Goal: Task Accomplishment & Management: Use online tool/utility

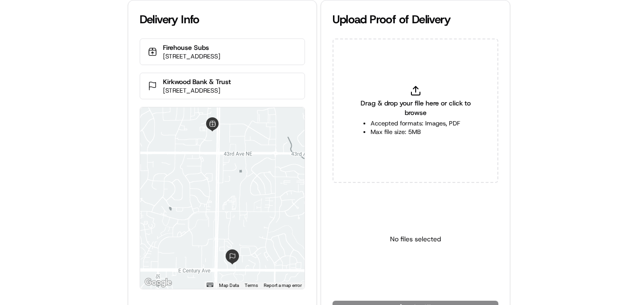
click at [55, 150] on div "Delivery Info Firehouse Subs [STREET_ADDRESS] Kirkwood Bank & Trust [STREET_ADD…" at bounding box center [319, 152] width 638 height 305
click at [75, 141] on div "Delivery Info Firehouse Subs [STREET_ADDRESS] Kirkwood Bank & Trust [STREET_ADD…" at bounding box center [319, 152] width 638 height 305
click at [65, 95] on div "Delivery Info Firehouse Subs [STREET_ADDRESS] Kirkwood Bank & Trust [STREET_ADD…" at bounding box center [319, 152] width 638 height 305
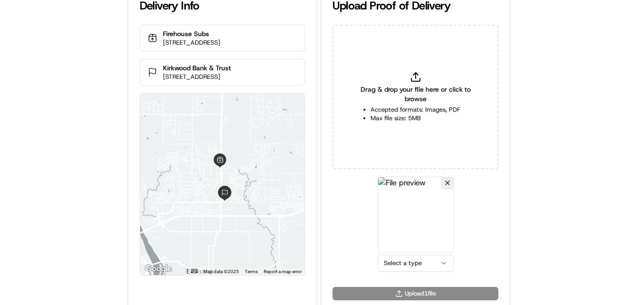
scroll to position [21, 0]
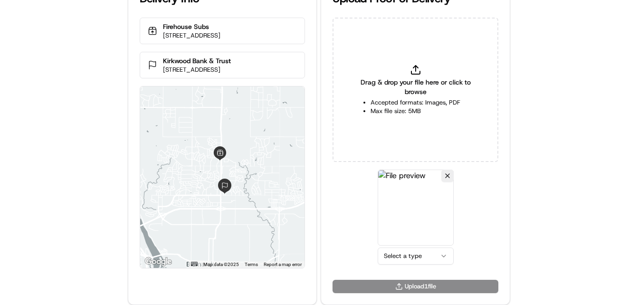
click at [415, 255] on html "Delivery Info Firehouse Subs [STREET_ADDRESS] Kirkwood Bank & Trust [STREET_ADD…" at bounding box center [319, 131] width 638 height 305
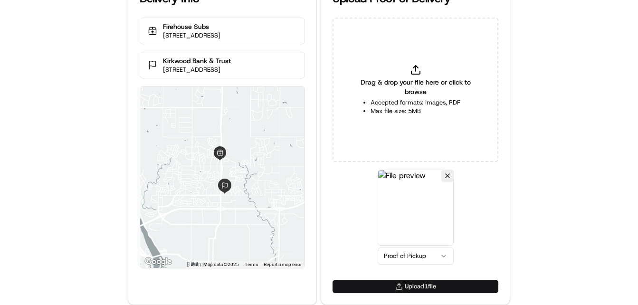
click at [396, 286] on button "Upload 1 file" at bounding box center [415, 286] width 166 height 13
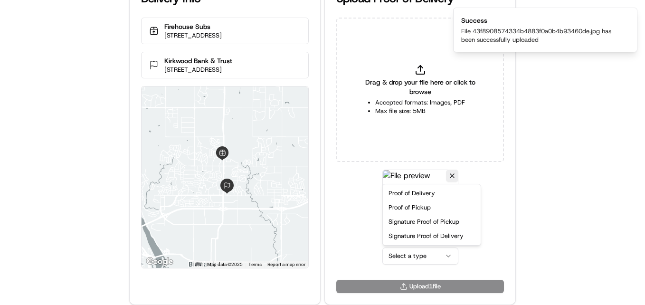
click at [427, 255] on html "Delivery Info Firehouse Subs 4521 Ottawa St Suite 1, Bismarck, ND 58503, USA Ki…" at bounding box center [322, 131] width 645 height 305
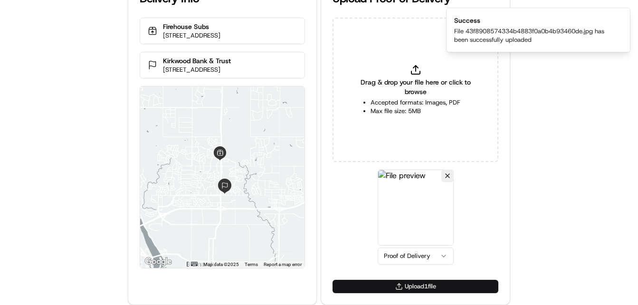
click at [406, 284] on button "Upload 1 file" at bounding box center [415, 286] width 166 height 13
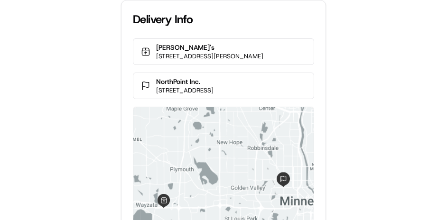
click at [37, 151] on div "Delivery Info Jimmy John's 1140 Wayzata Blvd E, Wayzata, MN 55391, USA NorthPoi…" at bounding box center [223, 110] width 447 height 220
click at [47, 77] on div "Delivery Info Jimmy John's 1140 Wayzata Blvd E, Wayzata, MN 55391, USA NorthPoi…" at bounding box center [223, 110] width 447 height 220
click at [64, 74] on div "Delivery Info Jimmy John's 1140 Wayzata Blvd E, Wayzata, MN 55391, USA NorthPoi…" at bounding box center [223, 110] width 447 height 220
click at [84, 70] on div "Delivery Info Jimmy John's 1140 Wayzata Blvd E, Wayzata, MN 55391, USA NorthPoi…" at bounding box center [223, 110] width 447 height 220
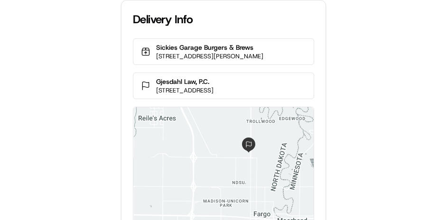
click at [42, 70] on div "Delivery Info Sickies Garage Burgers & Brews 3431 Fiechtner Dr S, Fargo, ND 581…" at bounding box center [223, 110] width 447 height 220
click at [79, 44] on div "Delivery Info Sickies Garage Burgers & Brews 3431 Fiechtner Dr S, Fargo, ND 581…" at bounding box center [223, 110] width 447 height 220
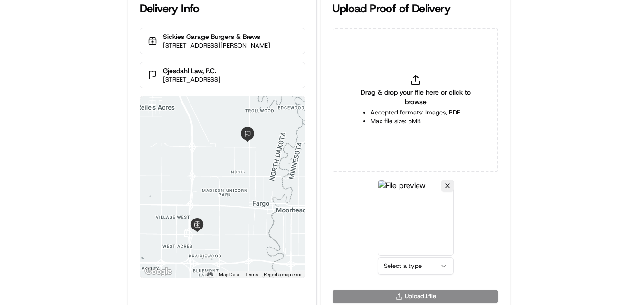
scroll to position [21, 0]
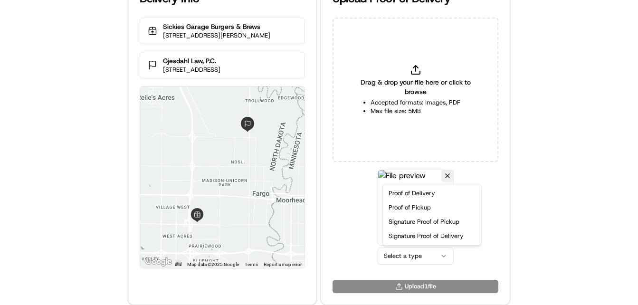
click at [429, 220] on html "Delivery Info Sickies Garage Burgers & Brews 3431 Fiechtner Dr S, Fargo, ND 581…" at bounding box center [319, 131] width 638 height 305
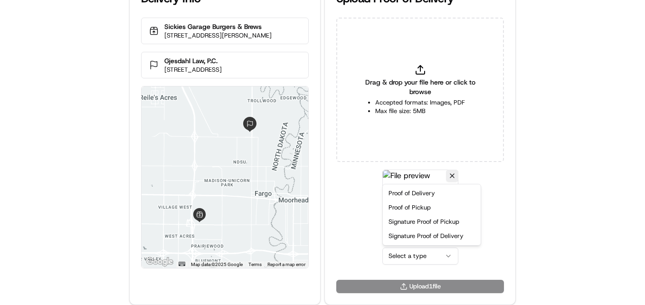
drag, startPoint x: 413, startPoint y: 209, endPoint x: 418, endPoint y: 216, distance: 8.6
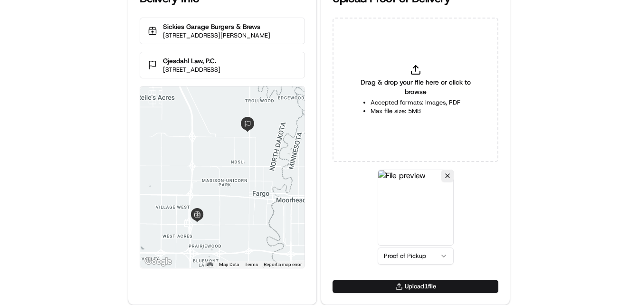
click at [402, 220] on button "Upload 1 file" at bounding box center [415, 286] width 166 height 13
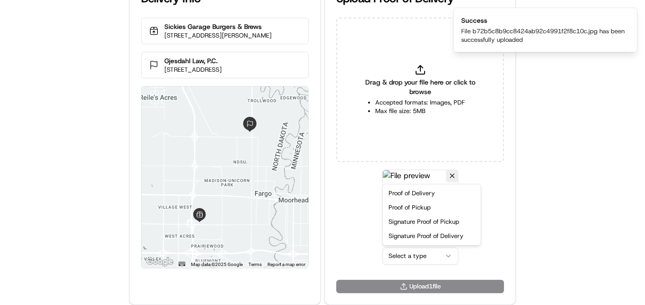
click at [412, 220] on html "Delivery Info Sickies Garage Burgers & Brews 3431 Fiechtner Dr S, Fargo, ND 581…" at bounding box center [322, 131] width 645 height 305
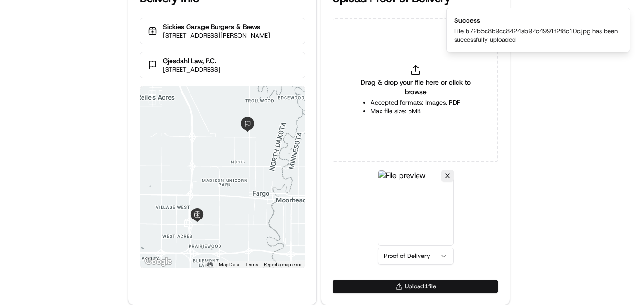
click at [407, 220] on button "Upload 1 file" at bounding box center [415, 286] width 166 height 13
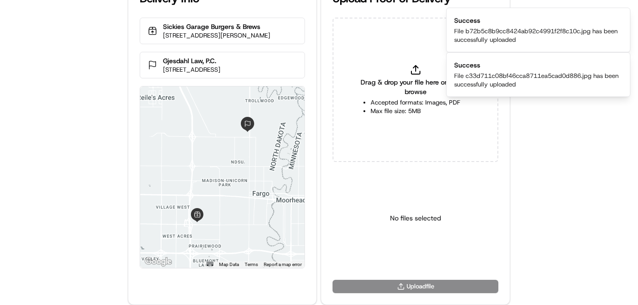
scroll to position [0, 0]
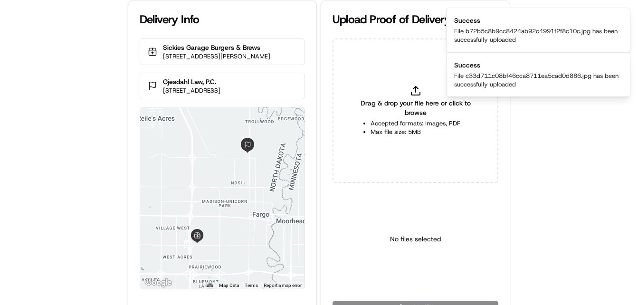
drag, startPoint x: 87, startPoint y: 79, endPoint x: 132, endPoint y: 18, distance: 76.3
click at [87, 78] on div "Delivery Info Sickies Garage Burgers & Brews 3431 Fiechtner Dr S, Fargo, ND 581…" at bounding box center [319, 152] width 638 height 305
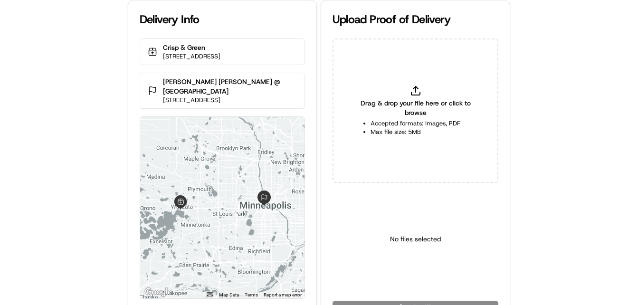
click at [99, 87] on div "Delivery Info Crisp & Green 755 Lake St E #120, Wayzata, MN 55391, USA Morgan S…" at bounding box center [319, 152] width 638 height 305
click at [85, 171] on div "Delivery Info Crisp & Green 755 Lake St E #120, Wayzata, MN 55391, USA Morgan S…" at bounding box center [319, 152] width 638 height 305
click at [84, 154] on div "Delivery Info Crisp & Green 755 Lake St E #120, Wayzata, MN 55391, USA Morgan S…" at bounding box center [319, 152] width 638 height 305
click at [94, 101] on div "Delivery Info Crisp & Green 755 Lake St E #120, Wayzata, MN 55391, USA Morgan S…" at bounding box center [319, 152] width 638 height 305
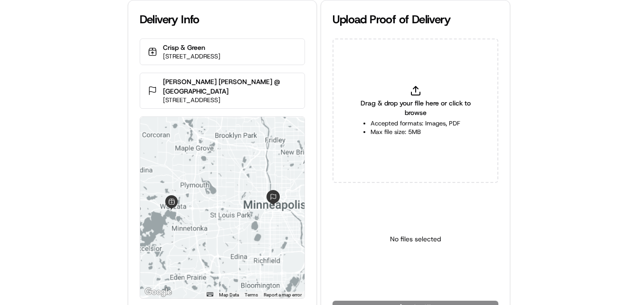
click at [343, 69] on div "Drag & drop your file here or click to browse Accepted formats: Images, PDF Max…" at bounding box center [415, 110] width 166 height 144
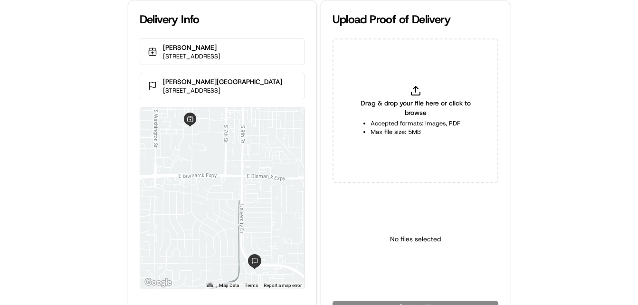
drag, startPoint x: 75, startPoint y: 96, endPoint x: 86, endPoint y: 88, distance: 13.2
click at [75, 96] on div "Delivery Info Applebee's 434 S 3rd St, Bismarck, ND 58504, USA Sanford Clininc …" at bounding box center [319, 152] width 638 height 305
click at [69, 190] on div "Delivery Info Applebee's 434 S 3rd St, Bismarck, ND 58504, USA Sanford Clininc …" at bounding box center [319, 152] width 638 height 305
click at [72, 185] on div "Delivery Info Applebee's 434 S 3rd St, Bismarck, ND 58504, USA Sanford Clininc …" at bounding box center [319, 152] width 638 height 305
click at [73, 181] on div "Delivery Info Applebee's 434 S 3rd St, Bismarck, ND 58504, USA Sanford Clininc …" at bounding box center [319, 152] width 638 height 305
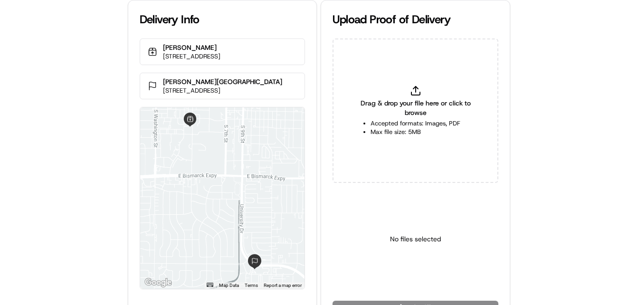
click at [78, 167] on div "Delivery Info Applebee's 434 S 3rd St, Bismarck, ND 58504, USA Sanford Clininc …" at bounding box center [319, 152] width 638 height 305
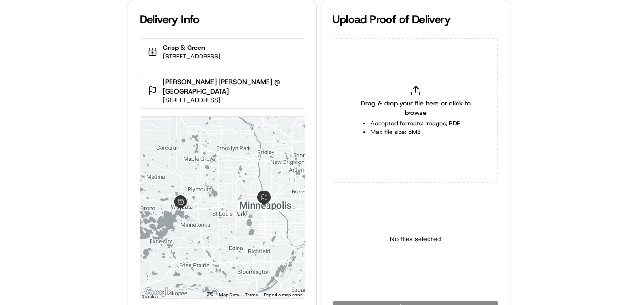
click at [90, 74] on div "Delivery Info Crisp & Green [STREET_ADDRESS] [PERSON_NAME] [PERSON_NAME] @ [GEO…" at bounding box center [319, 152] width 638 height 305
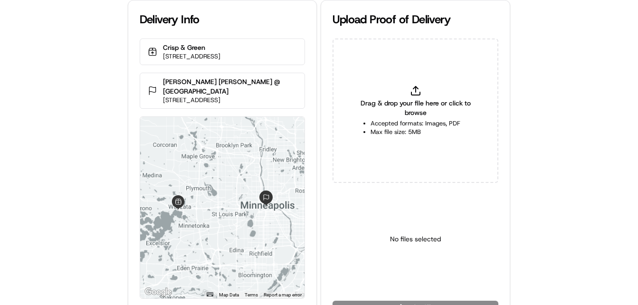
click at [467, 38] on div "Drag & drop your file here or click to browse Accepted formats: Images, PDF Max…" at bounding box center [415, 110] width 166 height 144
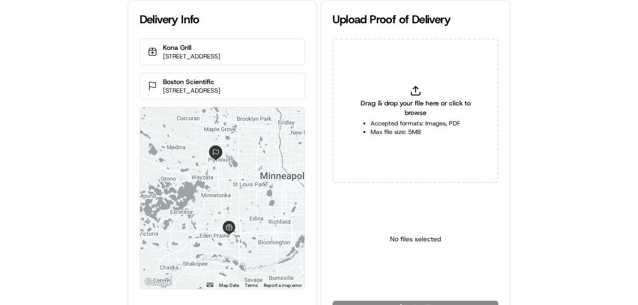
click at [51, 179] on div "Delivery Info Kona Grill [STREET_ADDRESS] [GEOGRAPHIC_DATA] Scientific [STREET_…" at bounding box center [319, 152] width 638 height 305
click at [52, 178] on div "Delivery Info Kona Grill [STREET_ADDRESS] [GEOGRAPHIC_DATA] Scientific [STREET_…" at bounding box center [319, 152] width 638 height 305
click at [86, 103] on div "Delivery Info Kona Grill [STREET_ADDRESS] [GEOGRAPHIC_DATA] Scientific [STREET_…" at bounding box center [319, 152] width 638 height 305
drag, startPoint x: 105, startPoint y: 70, endPoint x: 137, endPoint y: 13, distance: 65.0
click at [106, 68] on div "Delivery Info Kona Grill 11997 Singletree Ln, Eden Prairie, MN 55344, USA Bosto…" at bounding box center [319, 152] width 638 height 305
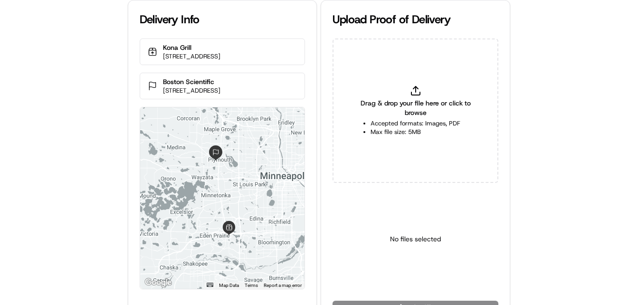
click at [95, 120] on div "Delivery Info Kona Grill 11997 Singletree Ln, Eden Prairie, MN 55344, USA Bosto…" at bounding box center [319, 152] width 638 height 305
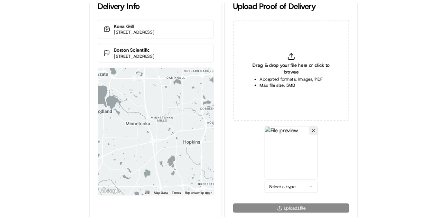
scroll to position [21, 0]
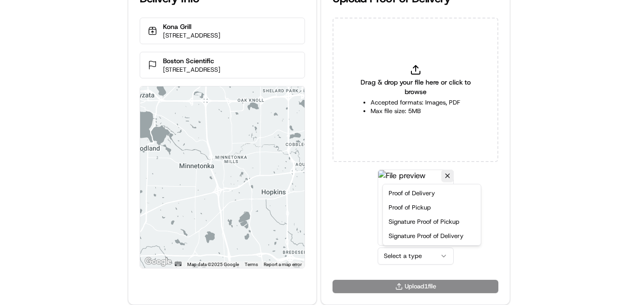
click at [420, 256] on html "Delivery Info Kona Grill 11997 Singletree Ln, Eden Prairie, MN 55344, USA Bosto…" at bounding box center [319, 131] width 638 height 305
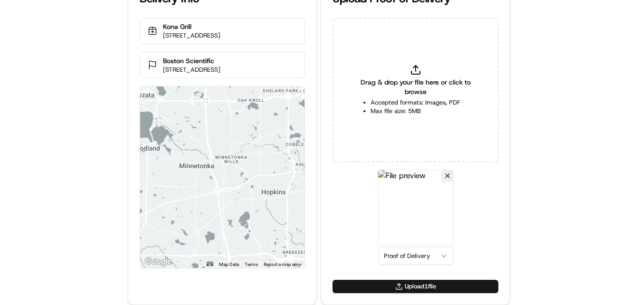
click at [412, 281] on button "Upload 1 file" at bounding box center [415, 286] width 166 height 13
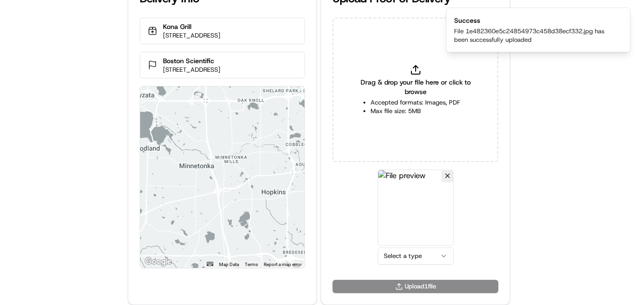
click at [417, 256] on html "Delivery Info Kona Grill 11997 Singletree Ln, Eden Prairie, MN 55344, USA Bosto…" at bounding box center [319, 131] width 638 height 305
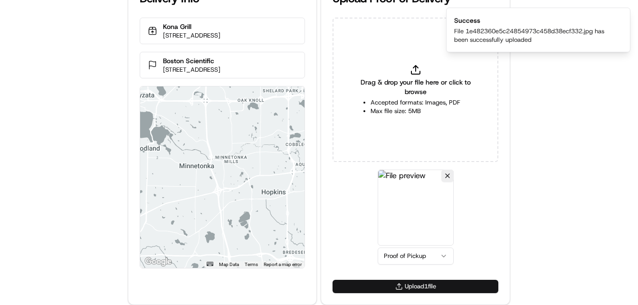
click at [409, 283] on button "Upload 1 file" at bounding box center [415, 286] width 166 height 13
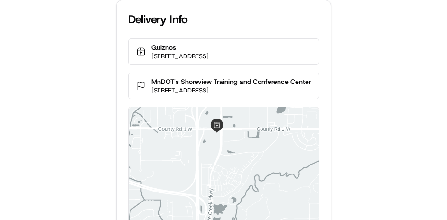
click at [57, 156] on div "Delivery Info Quiznos [STREET_ADDRESS] MnDOT's Shoreview Training and [GEOGRAPH…" at bounding box center [223, 110] width 447 height 220
click at [66, 149] on div "Delivery Info Quiznos [STREET_ADDRESS] MnDOT's Shoreview Training and [GEOGRAPH…" at bounding box center [223, 110] width 447 height 220
click at [74, 109] on div "Delivery Info Quiznos [STREET_ADDRESS] MnDOT's Shoreview Training and [GEOGRAPH…" at bounding box center [223, 110] width 447 height 220
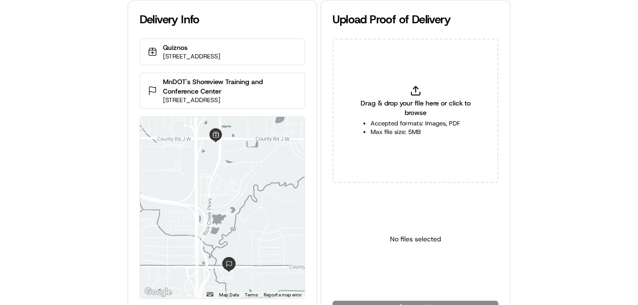
click at [79, 122] on div "Delivery Info Quiznos 5999 Rice Creek Pkwy Ste 106, Shoreview, MN 55126, USA Mn…" at bounding box center [319, 152] width 638 height 305
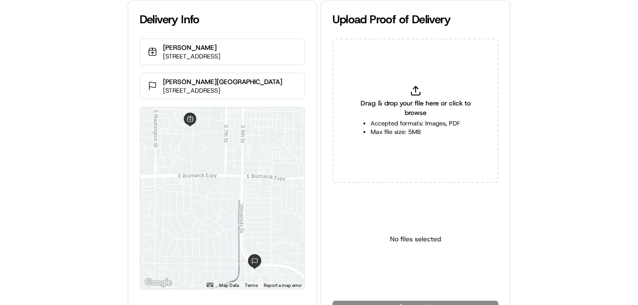
click at [56, 81] on div "Delivery Info [PERSON_NAME] [STREET_ADDRESS] [PERSON_NAME][GEOGRAPHIC_DATA][STR…" at bounding box center [319, 152] width 638 height 305
click at [84, 66] on div "Delivery Info Applebee's 434 S 3rd St, Bismarck, ND 58504, USA Sanford Clininc …" at bounding box center [319, 152] width 638 height 305
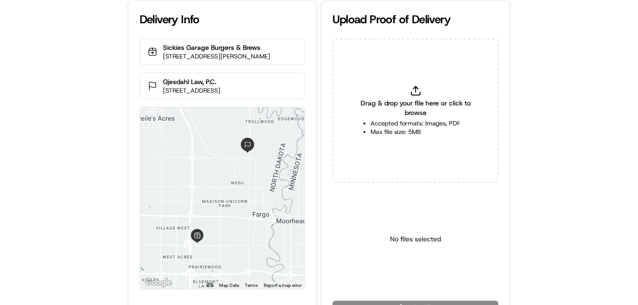
click at [129, 56] on div "Sickies Garage Burgers & Brews [STREET_ADDRESS][PERSON_NAME] Gjesdahl Law, P.C.…" at bounding box center [222, 169] width 188 height 262
drag, startPoint x: 280, startPoint y: 45, endPoint x: 161, endPoint y: 43, distance: 118.2
click at [161, 43] on div "Sickies Garage Burgers & Brews [STREET_ADDRESS][PERSON_NAME]" at bounding box center [223, 51] width 166 height 27
copy p "Sickies Garage Burgers & Brews"
click at [102, 104] on div "Delivery Info Sickies Garage Burgers & Brews 3431 Fiechtner Dr S, Fargo, ND 581…" at bounding box center [319, 152] width 638 height 305
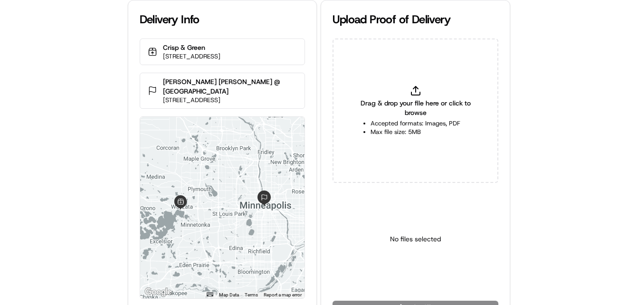
click at [308, 34] on div "Delivery Info" at bounding box center [222, 19] width 188 height 38
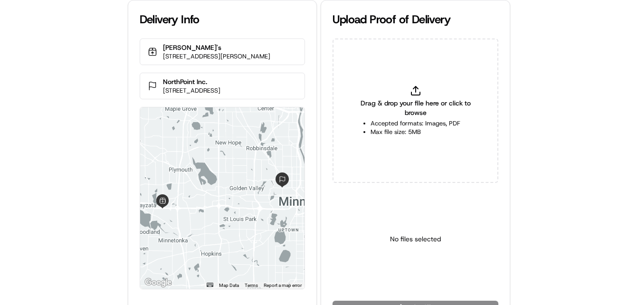
click at [63, 84] on div "Delivery Info Jimmy John's 1140 Wayzata Blvd E, Wayzata, MN 55391, USA NorthPoi…" at bounding box center [319, 152] width 638 height 305
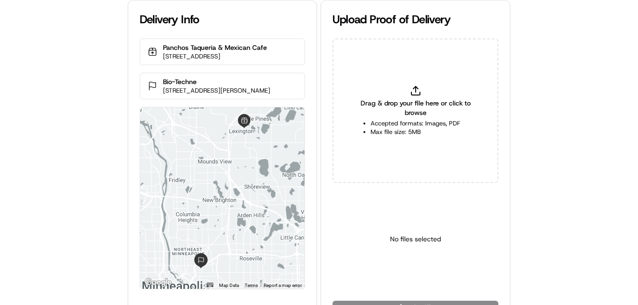
click at [93, 191] on div "Delivery Info Panchos Taqueria & [GEOGRAPHIC_DATA] [STREET_ADDRESS] Bio-Techne …" at bounding box center [319, 152] width 638 height 305
click at [94, 188] on div "Delivery Info Panchos Taqueria & [GEOGRAPHIC_DATA] [STREET_ADDRESS] Bio-Techne …" at bounding box center [319, 152] width 638 height 305
click at [104, 167] on div "Delivery Info Panchos Taqueria & [GEOGRAPHIC_DATA] [STREET_ADDRESS] Bio-Techne …" at bounding box center [319, 152] width 638 height 305
click at [103, 151] on div "Delivery Info Panchos Taqueria & [GEOGRAPHIC_DATA] [STREET_ADDRESS] Bio-Techne …" at bounding box center [319, 152] width 638 height 305
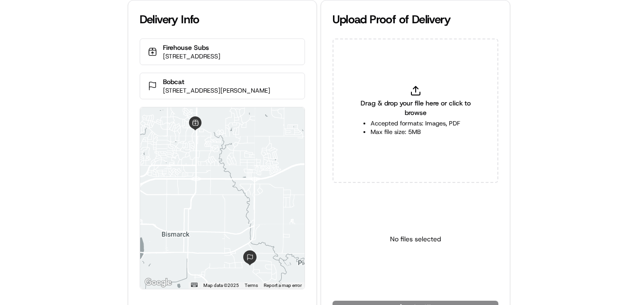
drag, startPoint x: 31, startPoint y: 195, endPoint x: 36, endPoint y: 186, distance: 9.6
click at [31, 194] on div "Delivery Info Firehouse Subs 4521 Ottawa St Suite 1, Bismarck, ND 58503, USA Bo…" at bounding box center [319, 152] width 638 height 305
click at [85, 82] on div "Delivery Info Firehouse Subs 4521 Ottawa St Suite 1, Bismarck, ND 58503, USA Bo…" at bounding box center [319, 152] width 638 height 305
click at [60, 179] on div "Delivery Info Firehouse Subs 4521 Ottawa St Suite 1, Bismarck, ND 58503, USA Bo…" at bounding box center [319, 152] width 638 height 305
drag, startPoint x: 93, startPoint y: 103, endPoint x: 104, endPoint y: 4, distance: 99.4
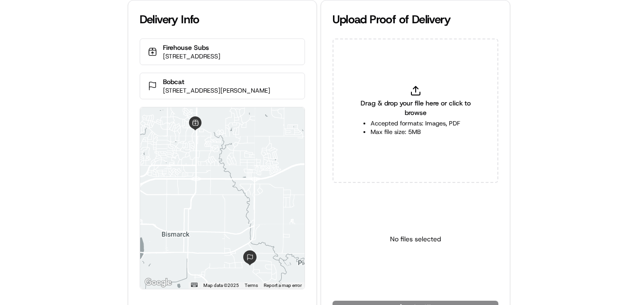
click at [93, 102] on div "Delivery Info Firehouse Subs [STREET_ADDRESS] Bobcat [STREET_ADDRESS][PERSON_NA…" at bounding box center [319, 152] width 638 height 305
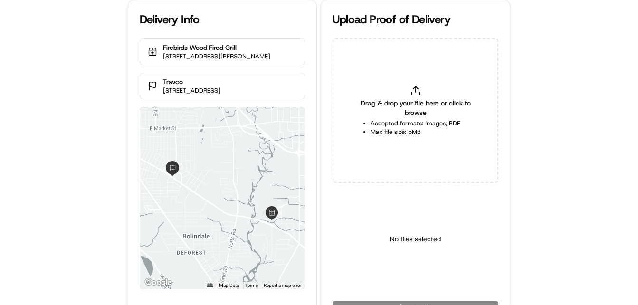
click at [103, 98] on div "Delivery Info Firebirds Wood Fired Grill 5555 Youngstown Warren Rd, Niles, OH 4…" at bounding box center [319, 152] width 638 height 305
click at [95, 104] on div "Delivery Info Firebirds Wood Fired Grill 5555 Youngstown Warren Rd, Niles, OH 4…" at bounding box center [319, 152] width 638 height 305
click at [70, 189] on div "Delivery Info Firebirds Wood Fired Grill 5555 Youngstown Warren Rd, Niles, OH 4…" at bounding box center [319, 152] width 638 height 305
click at [84, 179] on div "Delivery Info Firebirds Wood Fired Grill 5555 Youngstown Warren Rd, Niles, OH 4…" at bounding box center [319, 152] width 638 height 305
click at [94, 214] on div "Delivery Info Firebirds Wood Fired Grill 5555 Youngstown Warren Rd, Niles, OH 4…" at bounding box center [319, 152] width 638 height 305
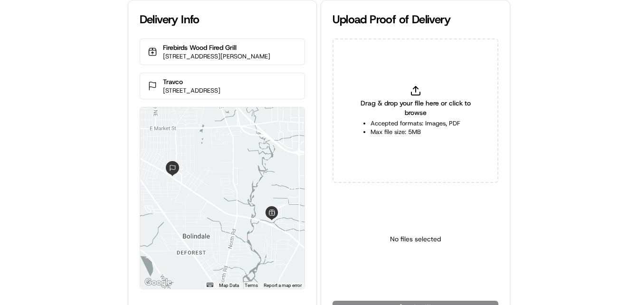
drag, startPoint x: 93, startPoint y: 206, endPoint x: 90, endPoint y: 188, distance: 17.9
click at [93, 205] on div "Delivery Info Firebirds Wood Fired Grill 5555 Youngstown Warren Rd, Niles, OH 4…" at bounding box center [319, 152] width 638 height 305
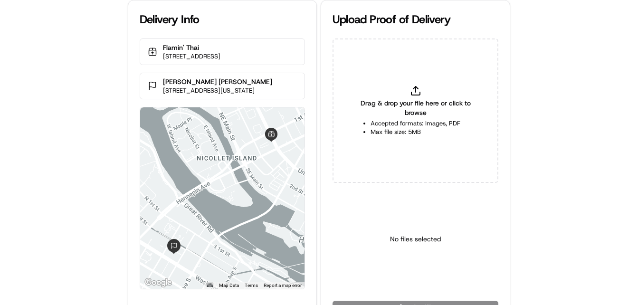
click at [1, 181] on div "Delivery Info Flamin' Thai [STREET_ADDRESS] [PERSON_NAME] [PERSON_NAME] [STREET…" at bounding box center [319, 152] width 638 height 305
click at [19, 178] on div "Delivery Info Flamin' Thai 16 University Ave NE, Minneapolis, MN 55413, USA Mil…" at bounding box center [319, 152] width 638 height 305
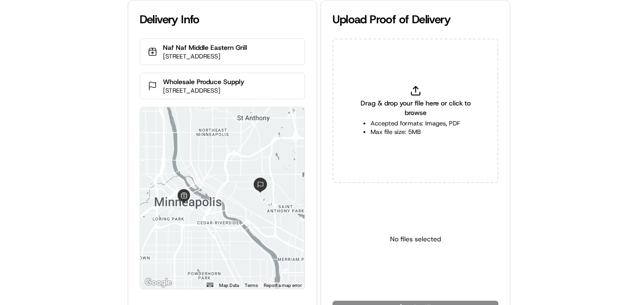
click at [65, 84] on div "Delivery Info Naf Naf Middle Eastern Grill [STREET_ADDRESS] Wholesale Produce S…" at bounding box center [319, 152] width 638 height 305
drag, startPoint x: 42, startPoint y: 178, endPoint x: 49, endPoint y: 177, distance: 6.9
click at [42, 179] on div "Delivery Info Naf Naf Middle Eastern Grill [STREET_ADDRESS] Wholesale Produce S…" at bounding box center [319, 152] width 638 height 305
click at [49, 177] on div "Delivery Info Naf Naf Middle Eastern Grill [STREET_ADDRESS] Wholesale Produce S…" at bounding box center [319, 152] width 638 height 305
click at [99, 112] on div "Delivery Info Naf Naf Middle Eastern Grill [STREET_ADDRESS] Wholesale Produce S…" at bounding box center [319, 152] width 638 height 305
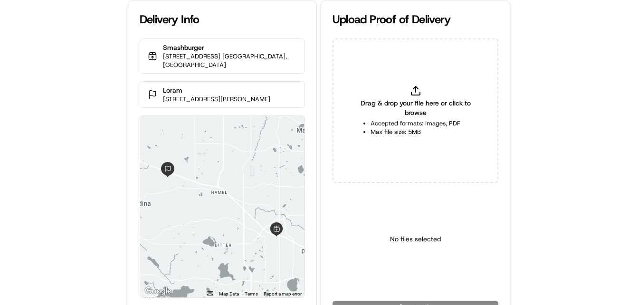
click at [66, 162] on div "Delivery Info Smashburger [STREET_ADDRESS] [GEOGRAPHIC_DATA] Loram [STREET_ADDR…" at bounding box center [319, 152] width 638 height 305
drag, startPoint x: 67, startPoint y: 160, endPoint x: 67, endPoint y: 146, distance: 14.2
click at [69, 158] on div "Delivery Info Smashburger 3225 Vicksburg Ln N Bldg. B Suite G, Plymouth, MN 554…" at bounding box center [319, 152] width 638 height 305
click at [67, 146] on div "Delivery Info Smashburger 3225 Vicksburg Ln N Bldg. B Suite G, Plymouth, MN 554…" at bounding box center [319, 152] width 638 height 305
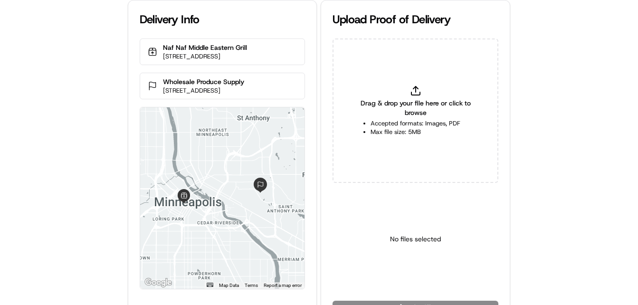
click at [57, 106] on div "Delivery Info Naf Naf Middle Eastern Grill [STREET_ADDRESS] Wholesale Produce S…" at bounding box center [319, 152] width 638 height 305
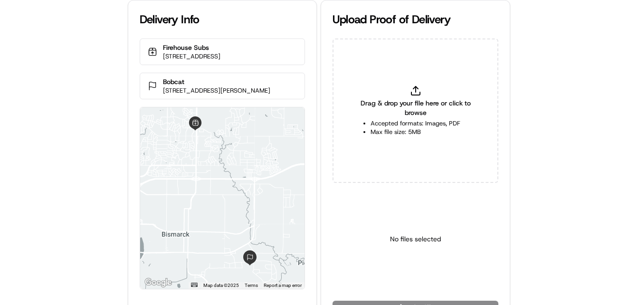
click at [68, 68] on div "Delivery Info Firehouse Subs [STREET_ADDRESS] Bobcat [STREET_ADDRESS][PERSON_NA…" at bounding box center [319, 152] width 638 height 305
click at [411, 278] on html "Delivery Info Firehouse Subs [STREET_ADDRESS] Bobcat [STREET_ADDRESS][PERSON_NA…" at bounding box center [319, 152] width 638 height 305
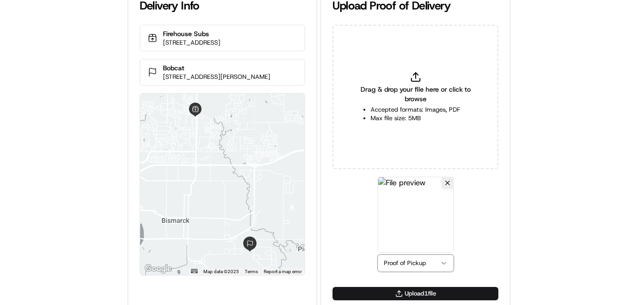
scroll to position [21, 0]
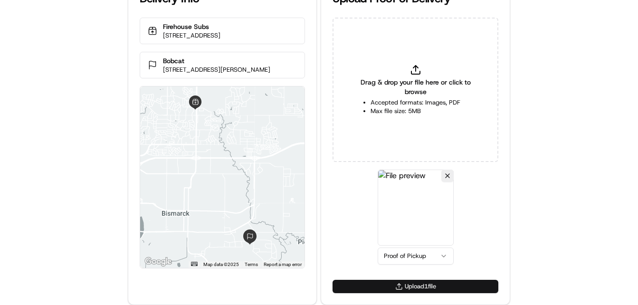
click at [389, 285] on button "Upload 1 file" at bounding box center [415, 286] width 166 height 13
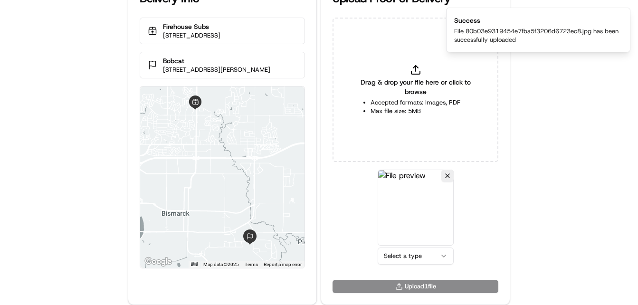
click at [408, 258] on html "Delivery Info Firehouse Subs 4521 Ottawa St Suite 1, Bismarck, ND 58503, USA Bo…" at bounding box center [319, 131] width 638 height 305
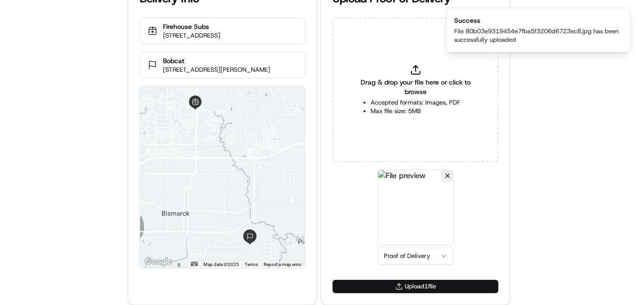
click at [395, 286] on button "Upload 1 file" at bounding box center [415, 286] width 166 height 13
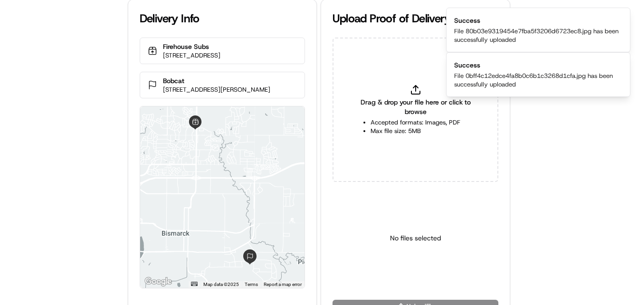
scroll to position [0, 0]
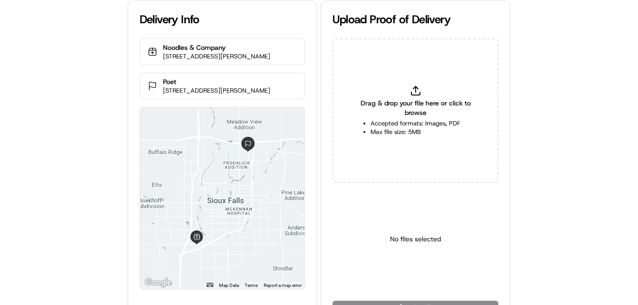
click at [94, 178] on div "Delivery Info Noodles & Company 5005 S Louise Ave, Sioux Falls, SD 57108, USA P…" at bounding box center [319, 152] width 638 height 305
drag, startPoint x: 93, startPoint y: 178, endPoint x: 96, endPoint y: 173, distance: 5.5
click at [93, 177] on div "Delivery Info Noodles & Company 5005 S Louise Ave, Sioux Falls, SD 57108, USA P…" at bounding box center [319, 152] width 638 height 305
click at [98, 96] on div "Delivery Info Noodles & Company 5005 S Louise Ave, Sioux Falls, SD 57108, USA P…" at bounding box center [319, 152] width 638 height 305
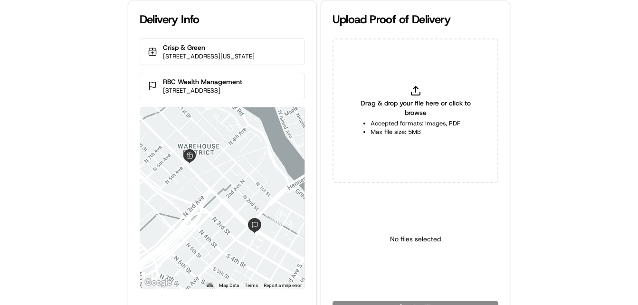
click at [48, 196] on div "Delivery Info Crisp & Green [STREET_ADDRESS][US_STATE] RBC Wealth Management [S…" at bounding box center [319, 152] width 638 height 305
drag, startPoint x: 52, startPoint y: 192, endPoint x: 75, endPoint y: 144, distance: 52.7
click at [53, 190] on div "Delivery Info Crisp & Green [STREET_ADDRESS][US_STATE] RBC Wealth Management [S…" at bounding box center [319, 152] width 638 height 305
click at [75, 142] on div "Delivery Info Crisp & Green 428 N Washington Ave, Minneapolis, MN 55401, USA RB…" at bounding box center [319, 152] width 638 height 305
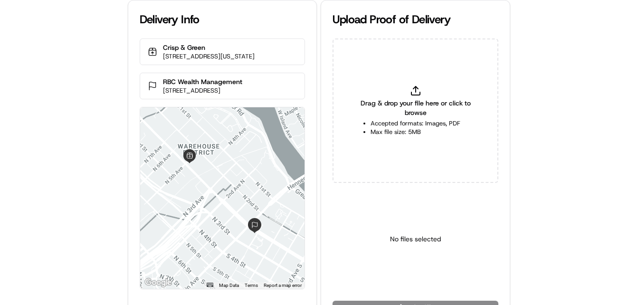
click at [75, 142] on div "Delivery Info Crisp & Green 428 N Washington Ave, Minneapolis, MN 55401, USA RB…" at bounding box center [319, 152] width 638 height 305
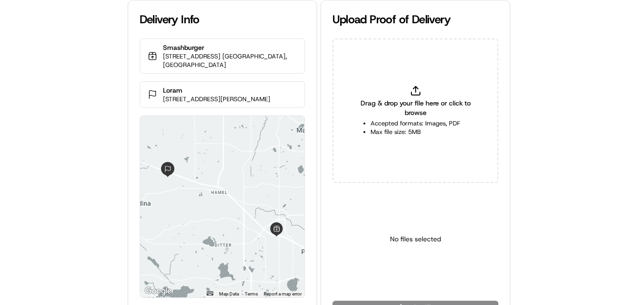
click at [62, 131] on div "Delivery Info Smashburger [STREET_ADDRESS] [GEOGRAPHIC_DATA] Loram [STREET_ADDR…" at bounding box center [319, 152] width 638 height 305
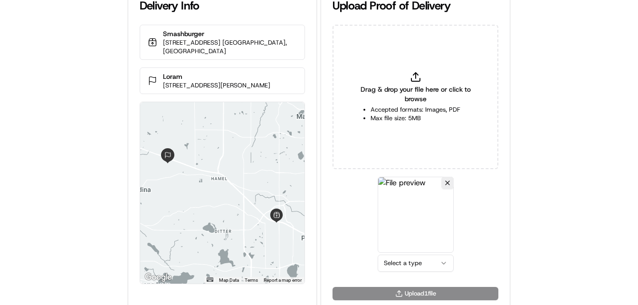
scroll to position [21, 0]
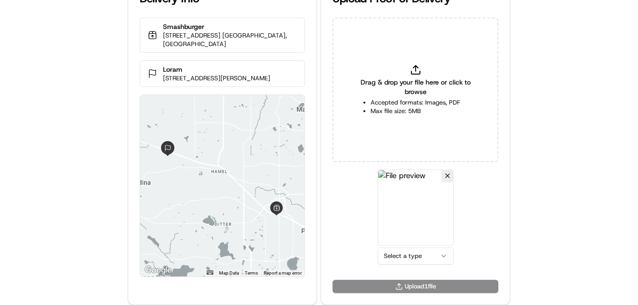
click at [413, 254] on html "Delivery Info Smashburger 3225 Vicksburg Ln N Bldg. B Suite G, Plymouth, MN 554…" at bounding box center [319, 131] width 638 height 305
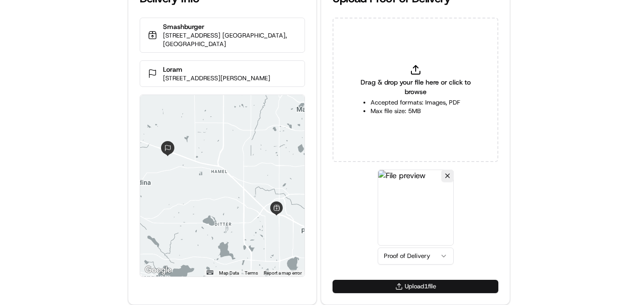
click at [400, 282] on button "Upload 1 file" at bounding box center [415, 286] width 166 height 13
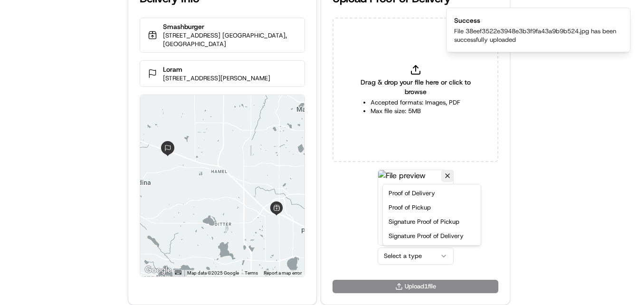
click at [418, 258] on html "Delivery Info Smashburger 3225 Vicksburg Ln N Bldg. B Suite G, Plymouth, MN 554…" at bounding box center [319, 131] width 638 height 305
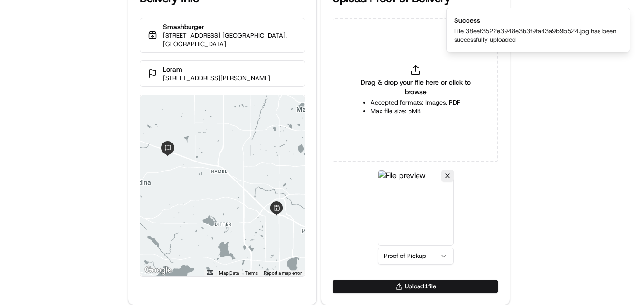
click at [406, 281] on button "Upload 1 file" at bounding box center [415, 286] width 166 height 13
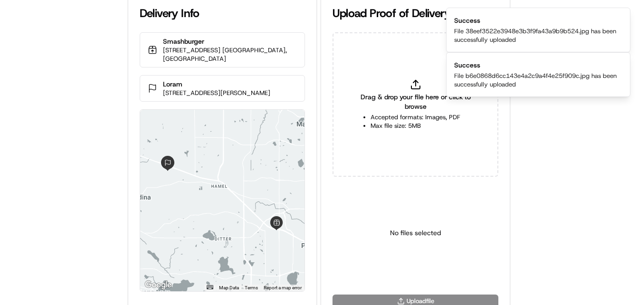
scroll to position [0, 0]
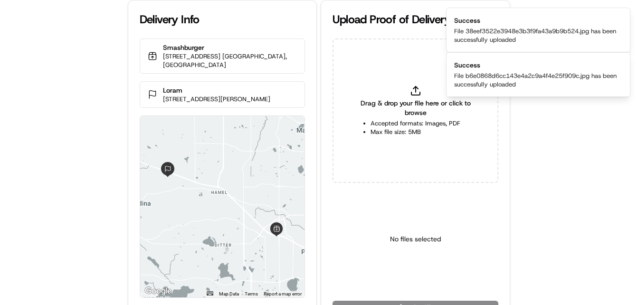
click at [72, 107] on div "Delivery Info Smashburger 3225 Vicksburg Ln N Bldg. B Suite G, Plymouth, MN 554…" at bounding box center [319, 152] width 638 height 305
click at [281, 23] on div "Delivery Info" at bounding box center [223, 19] width 166 height 15
drag, startPoint x: 85, startPoint y: 71, endPoint x: 84, endPoint y: 14, distance: 57.0
click at [85, 71] on div "Delivery Info Smashburger 3225 Vicksburg Ln N Bldg. B Suite G, Plymouth, MN 554…" at bounding box center [319, 152] width 638 height 305
click at [19, 66] on div "Delivery Info Smashburger 3225 Vicksburg Ln N Bldg. B Suite G, Plymouth, MN 554…" at bounding box center [319, 152] width 638 height 305
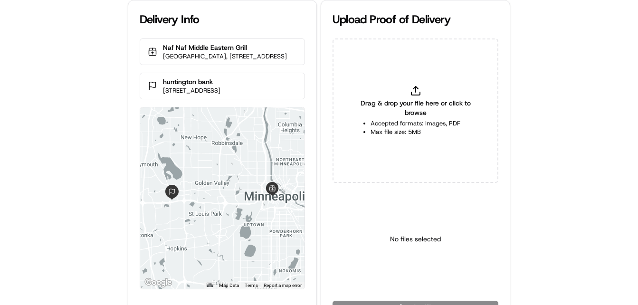
click at [80, 175] on div "Delivery Info [GEOGRAPHIC_DATA], [STREET_ADDRESS] [GEOGRAPHIC_DATA] [STREET_ADD…" at bounding box center [319, 152] width 638 height 305
click at [62, 114] on div "Delivery Info [GEOGRAPHIC_DATA], [STREET_ADDRESS] [GEOGRAPHIC_DATA] [STREET_ADD…" at bounding box center [319, 152] width 638 height 305
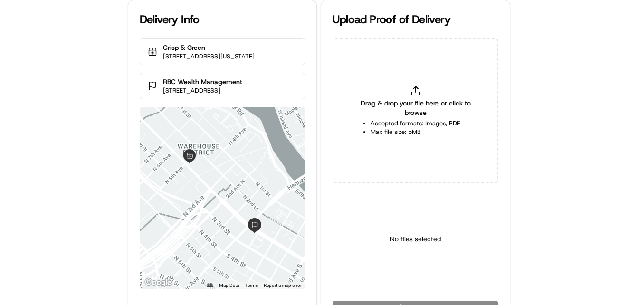
drag, startPoint x: 109, startPoint y: 72, endPoint x: 180, endPoint y: 16, distance: 91.0
click at [109, 72] on div "Delivery Info Crisp & Green 428 N Washington Ave, Minneapolis, MN 55401, USA RB…" at bounding box center [319, 152] width 638 height 305
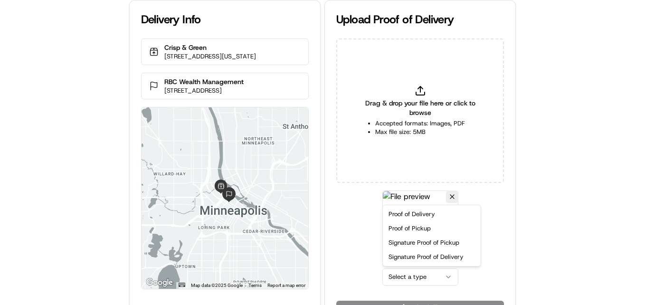
click at [416, 279] on html "Delivery Info Crisp & Green [STREET_ADDRESS][US_STATE] RBC Wealth Management [S…" at bounding box center [322, 152] width 645 height 305
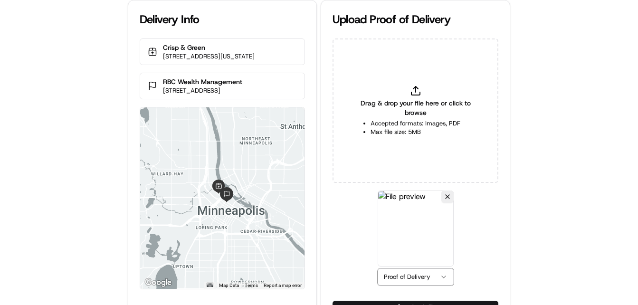
scroll to position [21, 0]
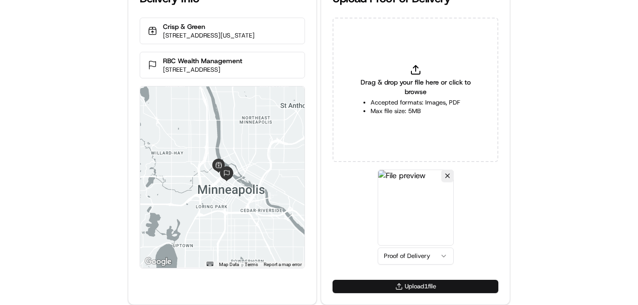
click at [387, 285] on button "Upload 1 file" at bounding box center [415, 286] width 166 height 13
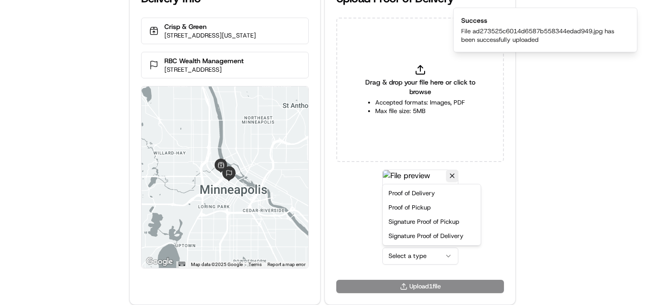
click at [414, 250] on html "Delivery Info Crisp & Green 428 N Washington Ave, Minneapolis, MN 55401, USA RB…" at bounding box center [322, 131] width 645 height 305
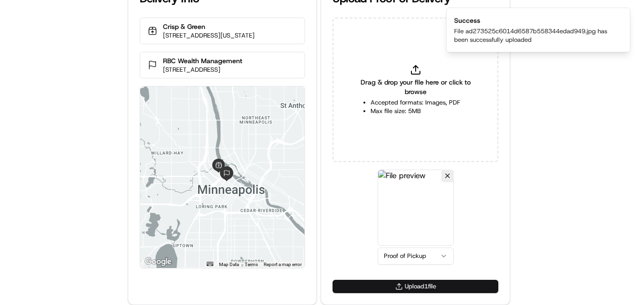
click at [429, 284] on button "Upload 1 file" at bounding box center [415, 286] width 166 height 13
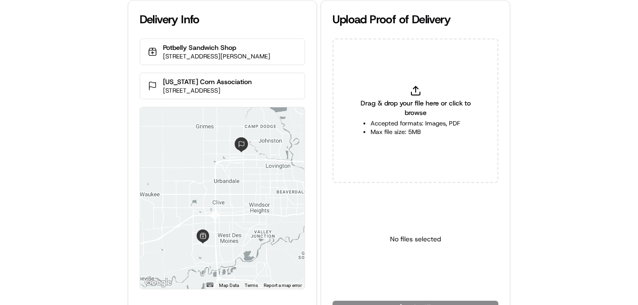
drag, startPoint x: 60, startPoint y: 126, endPoint x: 122, endPoint y: 11, distance: 129.8
click at [60, 125] on div "Delivery Info Potbelly Sandwich Shop [STREET_ADDRESS][PERSON_NAME] [US_STATE] C…" at bounding box center [319, 152] width 638 height 305
click at [66, 151] on div "Delivery Info Potbelly Sandwich Shop [STREET_ADDRESS][PERSON_NAME] [US_STATE] C…" at bounding box center [319, 152] width 638 height 305
click at [66, 156] on div "Delivery Info Potbelly Sandwich Shop [STREET_ADDRESS][PERSON_NAME] [US_STATE] C…" at bounding box center [319, 152] width 638 height 305
click at [66, 146] on div "Delivery Info Potbelly Sandwich Shop [STREET_ADDRESS][PERSON_NAME] [US_STATE] C…" at bounding box center [319, 152] width 638 height 305
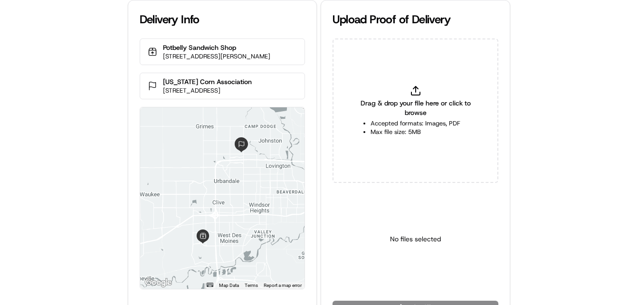
click at [75, 92] on div "Delivery Info Potbelly Sandwich Shop [STREET_ADDRESS][PERSON_NAME] [US_STATE] C…" at bounding box center [319, 152] width 638 height 305
click at [90, 169] on div "Delivery Info Potbelly Sandwich Shop [STREET_ADDRESS][PERSON_NAME] [US_STATE] C…" at bounding box center [319, 152] width 638 height 305
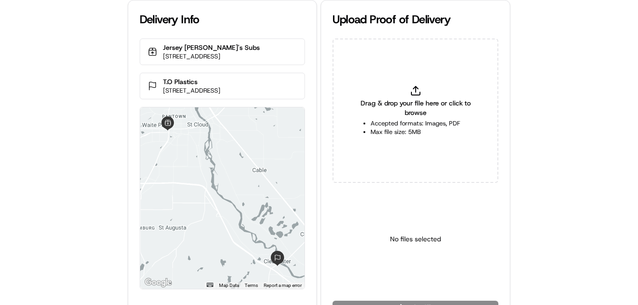
click at [96, 118] on div "Delivery Info Jersey Mike's Subs 3959 2nd St S, St Cloud, MN 56301, USA T.O Pla…" at bounding box center [319, 152] width 638 height 305
click at [43, 185] on div "Delivery Info Jersey Mike's Subs 3959 2nd St S, St Cloud, MN 56301, USA T.O Pla…" at bounding box center [319, 152] width 638 height 305
click at [76, 129] on div "Delivery Info Jersey Mike's Subs 3959 2nd St S, St Cloud, MN 56301, USA T.O Pla…" at bounding box center [319, 152] width 638 height 305
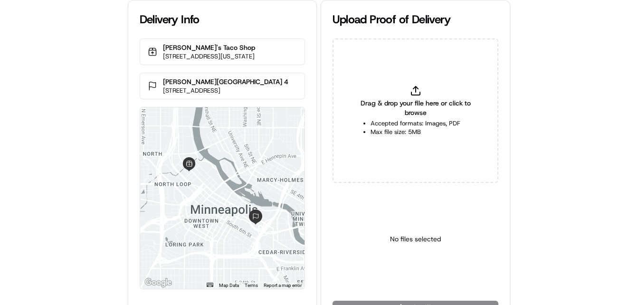
click at [103, 91] on div "Delivery Info [PERSON_NAME]'s Taco Shop [STREET_ADDRESS][US_STATE] [PERSON_NAME…" at bounding box center [319, 152] width 638 height 305
click at [53, 176] on div "Delivery Info [PERSON_NAME]'s Taco Shop [STREET_ADDRESS][US_STATE] [PERSON_NAME…" at bounding box center [319, 152] width 638 height 305
drag, startPoint x: 56, startPoint y: 171, endPoint x: 59, endPoint y: 163, distance: 8.4
click at [57, 171] on div "Delivery Info [PERSON_NAME]'s Taco Shop [STREET_ADDRESS][US_STATE] [PERSON_NAME…" at bounding box center [319, 152] width 638 height 305
click at [58, 163] on div "Delivery Info [PERSON_NAME]'s Taco Shop [STREET_ADDRESS][US_STATE] [PERSON_NAME…" at bounding box center [319, 152] width 638 height 305
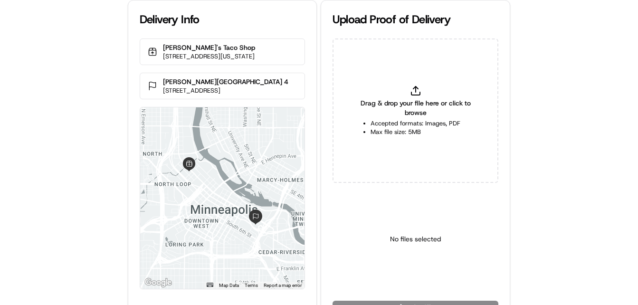
click at [57, 163] on div "Delivery Info [PERSON_NAME]'s Taco Shop [STREET_ADDRESS][US_STATE] [PERSON_NAME…" at bounding box center [319, 152] width 638 height 305
click at [57, 102] on div "Delivery Info [PERSON_NAME]'s Taco Shop [STREET_ADDRESS][US_STATE] [PERSON_NAME…" at bounding box center [319, 152] width 638 height 305
drag, startPoint x: 57, startPoint y: 102, endPoint x: 51, endPoint y: 149, distance: 47.4
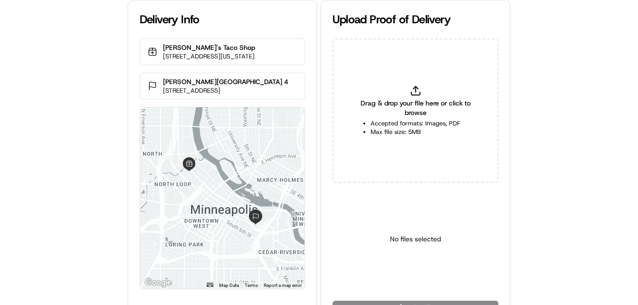
click at [51, 149] on div "Delivery Info [PERSON_NAME]'s Taco Shop [STREET_ADDRESS][US_STATE] [PERSON_NAME…" at bounding box center [319, 152] width 638 height 305
click at [40, 64] on div "Delivery Info [PERSON_NAME]'s Taco Shop [STREET_ADDRESS][US_STATE] [PERSON_NAME…" at bounding box center [319, 152] width 638 height 305
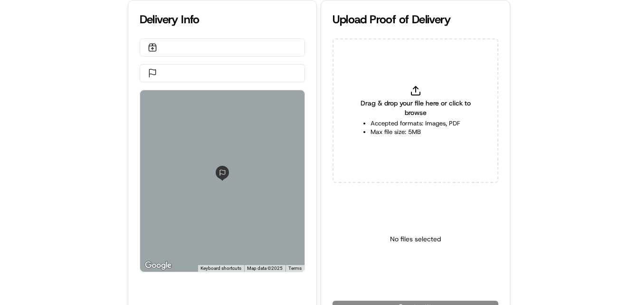
click at [53, 52] on div "Delivery Info ← Move left → Move right ↑ Move up ↓ Move down + Zoom in - Zoom o…" at bounding box center [319, 152] width 638 height 305
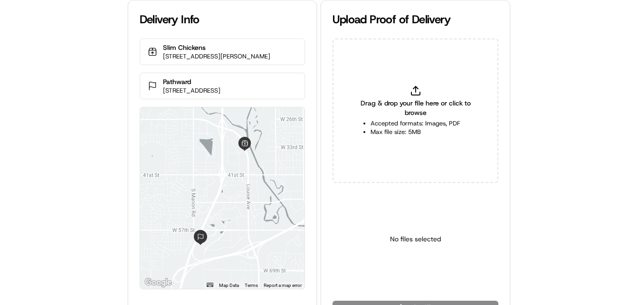
click at [65, 175] on div "Delivery Info Slim Chickens 2711 S Louise Ave, Sioux Falls, SD 57106, USA Pathw…" at bounding box center [319, 152] width 638 height 305
drag, startPoint x: 66, startPoint y: 172, endPoint x: 74, endPoint y: 161, distance: 13.3
click at [66, 172] on div "Delivery Info Slim Chickens 2711 S Louise Ave, Sioux Falls, SD 57106, USA Pathw…" at bounding box center [319, 152] width 638 height 305
click at [75, 161] on div "Delivery Info Slim Chickens 2711 S Louise Ave, Sioux Falls, SD 57106, USA Pathw…" at bounding box center [319, 152] width 638 height 305
drag, startPoint x: 100, startPoint y: 86, endPoint x: 141, endPoint y: 0, distance: 94.7
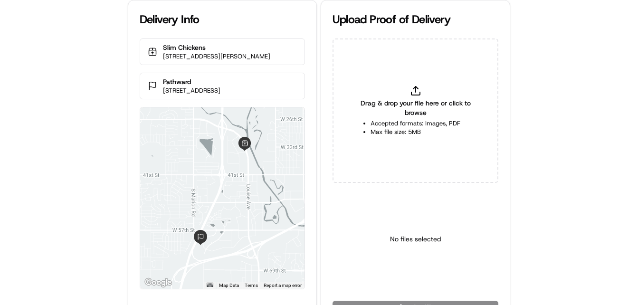
click at [103, 78] on div "Delivery Info Slim Chickens 2711 S Louise Ave, Sioux Falls, SD 57106, USA Pathw…" at bounding box center [319, 152] width 638 height 305
click at [93, 96] on div "Delivery Info Slim Chickens 2711 S Louise Ave, Sioux Falls, SD 57106, USA Pathw…" at bounding box center [319, 152] width 638 height 305
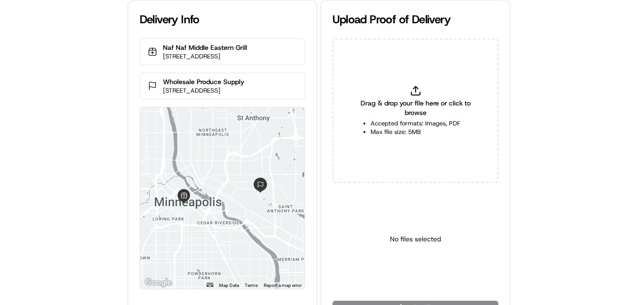
drag, startPoint x: 100, startPoint y: 125, endPoint x: 80, endPoint y: 33, distance: 94.2
click at [100, 125] on div "Delivery Info Naf Naf Middle Eastern Grill [STREET_ADDRESS] Wholesale Produce S…" at bounding box center [319, 152] width 638 height 305
click at [424, 277] on html "Delivery Info Naf Naf Middle Eastern Grill [STREET_ADDRESS] Wholesale Produce S…" at bounding box center [319, 152] width 638 height 305
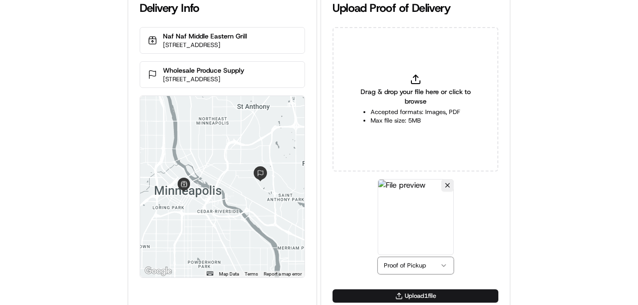
scroll to position [21, 0]
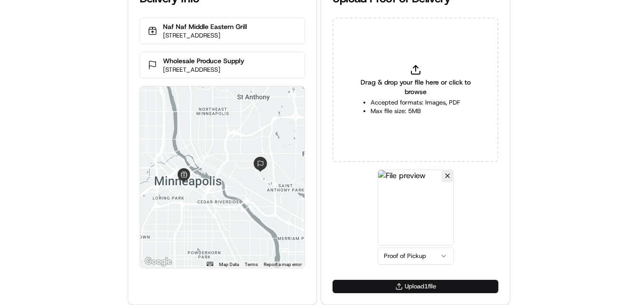
click at [378, 283] on button "Upload 1 file" at bounding box center [415, 286] width 166 height 13
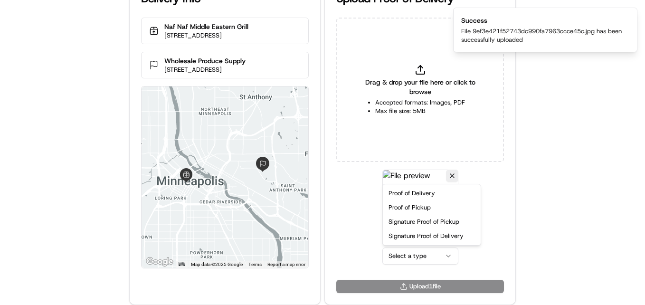
click at [410, 259] on html "Delivery Info Naf Naf Middle Eastern Grill 200 South 6th St, Minneapolis, MN 55…" at bounding box center [322, 131] width 645 height 305
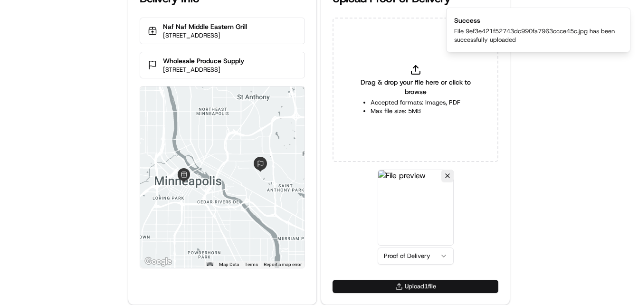
click at [393, 288] on button "Upload 1 file" at bounding box center [415, 286] width 166 height 13
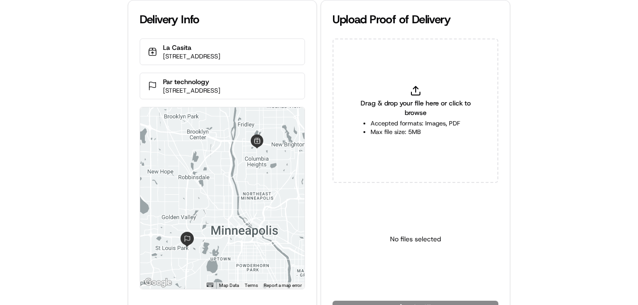
click at [67, 160] on div "Delivery Info [GEOGRAPHIC_DATA] [STREET_ADDRESS] Par technology [STREET_ADDRESS…" at bounding box center [319, 152] width 638 height 305
click at [80, 150] on div "Delivery Info La Casita 5085 Central Ave NE, Minneapolis, MN 55421, USA Par tec…" at bounding box center [319, 152] width 638 height 305
click at [85, 71] on div "Delivery Info La Casita 5085 Central Ave NE, Minneapolis, MN 55421, USA Par tec…" at bounding box center [319, 152] width 638 height 305
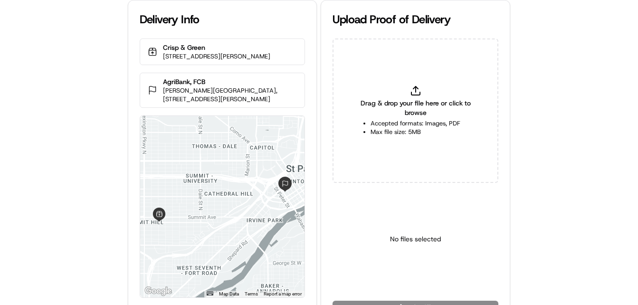
drag, startPoint x: 47, startPoint y: 199, endPoint x: 51, endPoint y: 168, distance: 31.6
click at [47, 197] on div "Delivery Info Crisp & Green [STREET_ADDRESS][PERSON_NAME] AgriBank, [GEOGRAPHIC…" at bounding box center [319, 152] width 638 height 305
click at [47, 195] on div "Delivery Info Crisp & Green [STREET_ADDRESS][PERSON_NAME] AgriBank, [GEOGRAPHIC…" at bounding box center [319, 152] width 638 height 305
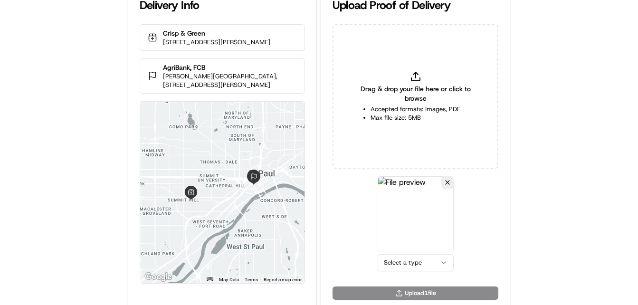
scroll to position [21, 0]
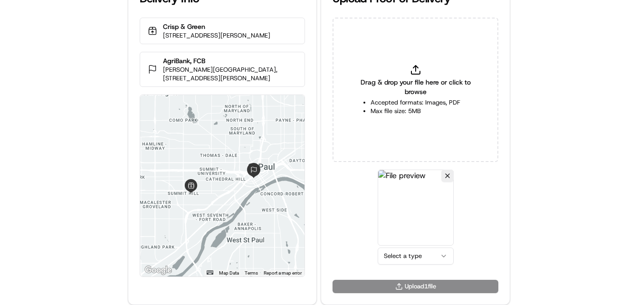
click at [398, 255] on html "Delivery Info Crisp & Green [STREET_ADDRESS][PERSON_NAME] AgriBank, [GEOGRAPHIC…" at bounding box center [319, 131] width 638 height 305
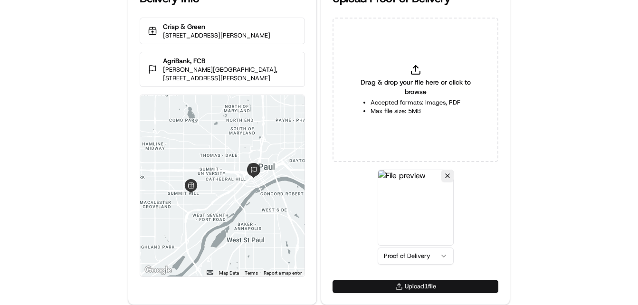
click at [413, 284] on button "Upload 1 file" at bounding box center [415, 286] width 166 height 13
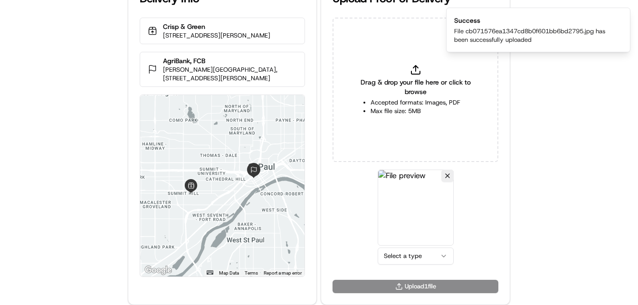
click at [412, 256] on html "Delivery Info Crisp & Green [STREET_ADDRESS][PERSON_NAME] AgriBank, [GEOGRAPHIC…" at bounding box center [319, 131] width 638 height 305
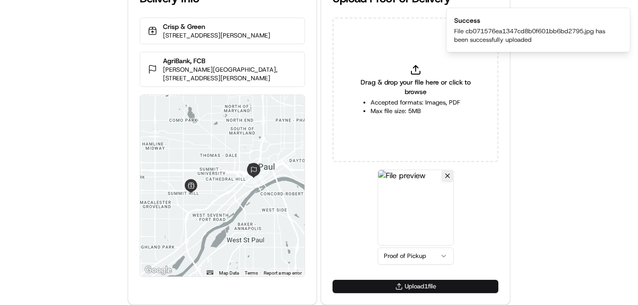
click at [410, 288] on button "Upload 1 file" at bounding box center [415, 286] width 166 height 13
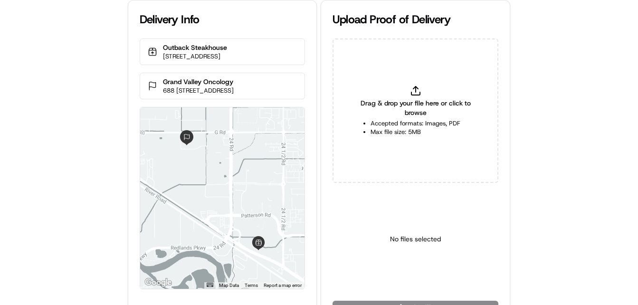
click at [66, 77] on div "Delivery Info Outback Steakhouse [STREET_ADDRESS] [GEOGRAPHIC_DATA] Oncology 68…" at bounding box center [319, 152] width 638 height 305
click at [65, 77] on div "Delivery Info Outback Steakhouse [STREET_ADDRESS] [GEOGRAPHIC_DATA] Oncology 68…" at bounding box center [319, 152] width 638 height 305
click at [68, 68] on div "Delivery Info Outback Steakhouse [STREET_ADDRESS] [GEOGRAPHIC_DATA] Oncology 68…" at bounding box center [319, 152] width 638 height 305
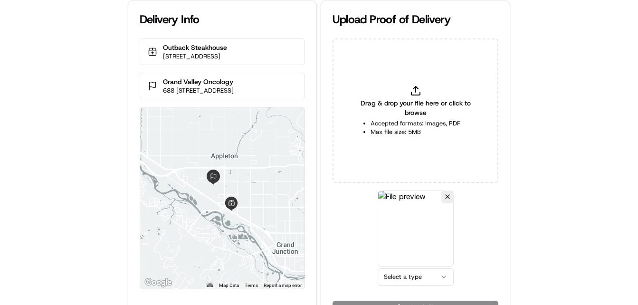
scroll to position [21, 0]
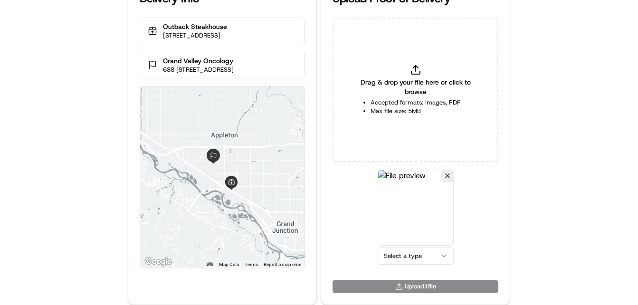
click at [404, 256] on html "Delivery Info Outback Steakhouse [STREET_ADDRESS] [GEOGRAPHIC_DATA] Oncology 68…" at bounding box center [319, 131] width 638 height 305
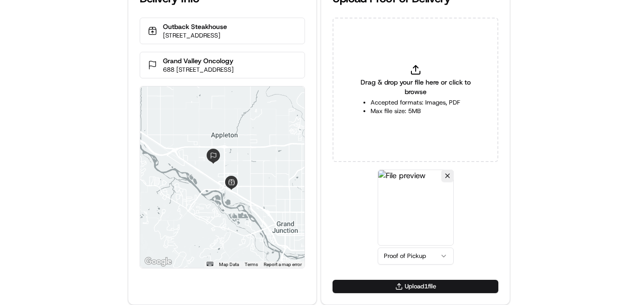
drag, startPoint x: 409, startPoint y: 286, endPoint x: 396, endPoint y: 268, distance: 22.1
click at [409, 285] on button "Upload 1 file" at bounding box center [415, 286] width 166 height 13
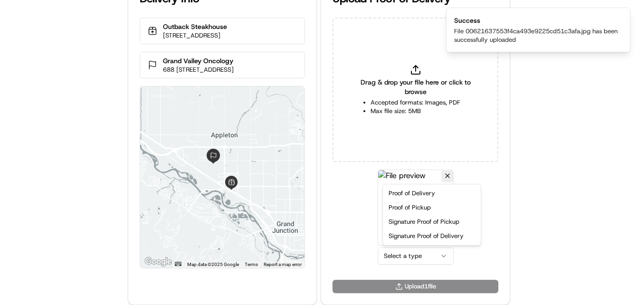
click at [404, 256] on html "Delivery Info Outback Steakhouse 2432 US-6, Grand Junction, CO 81505, USA Grand…" at bounding box center [319, 131] width 638 height 305
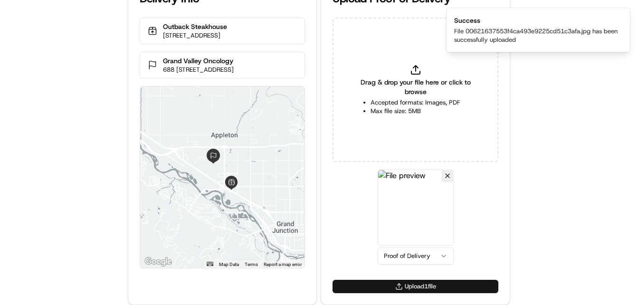
click at [388, 282] on button "Upload 1 file" at bounding box center [415, 286] width 166 height 13
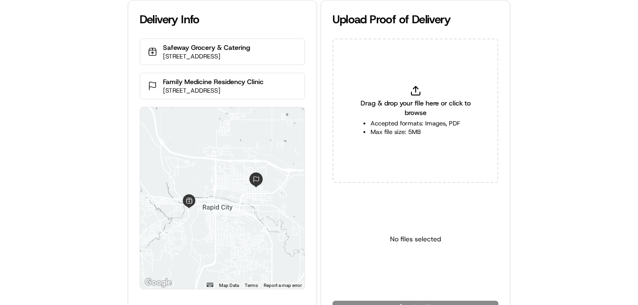
click at [66, 49] on div "Delivery Info Safeway Grocery & Catering 730 Mountain View Rd, Rapid City, SD 5…" at bounding box center [319, 152] width 638 height 305
click at [56, 109] on div "Delivery Info Safeway Grocery & Catering 730 Mountain View Rd, Rapid City, SD 5…" at bounding box center [319, 152] width 638 height 305
click at [78, 57] on div "Delivery Info Safeway Grocery & Catering 730 Mountain View Rd, Rapid City, SD 5…" at bounding box center [319, 152] width 638 height 305
drag, startPoint x: 147, startPoint y: 118, endPoint x: 88, endPoint y: 116, distance: 58.9
click at [143, 120] on div at bounding box center [222, 197] width 165 height 181
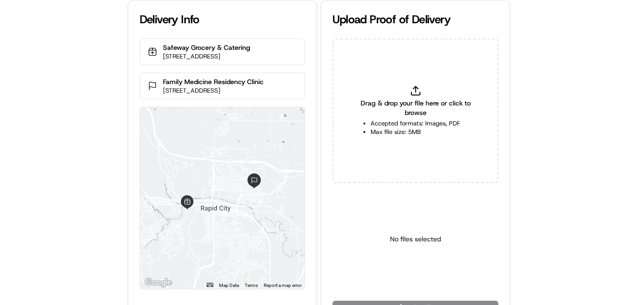
click at [81, 116] on div "Delivery Info Safeway Grocery & Catering 730 Mountain View Rd, Rapid City, SD 5…" at bounding box center [319, 152] width 638 height 305
click at [81, 113] on div "Delivery Info Safeway Grocery & Catering 730 Mountain View Rd, Rapid City, SD 5…" at bounding box center [319, 152] width 638 height 305
click at [64, 201] on div "Delivery Info Safeway Grocery & Catering 730 Mountain View Rd, Rapid City, SD 5…" at bounding box center [319, 152] width 638 height 305
click at [64, 199] on div "Delivery Info Safeway Grocery & Catering 730 Mountain View Rd, Rapid City, SD 5…" at bounding box center [319, 152] width 638 height 305
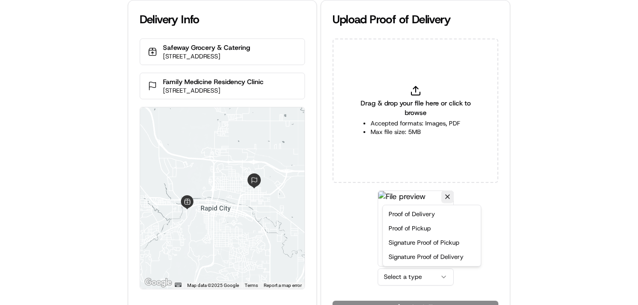
click at [413, 276] on html "Delivery Info Safeway Grocery & Catering 730 Mountain View Rd, Rapid City, SD 5…" at bounding box center [319, 152] width 638 height 305
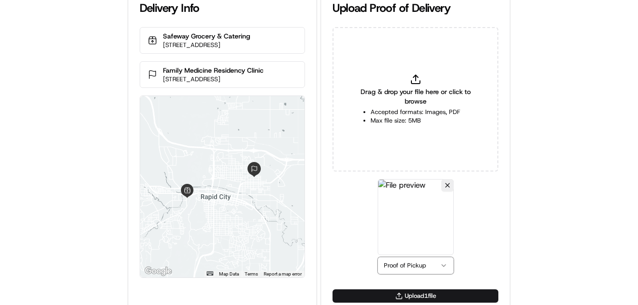
scroll to position [21, 0]
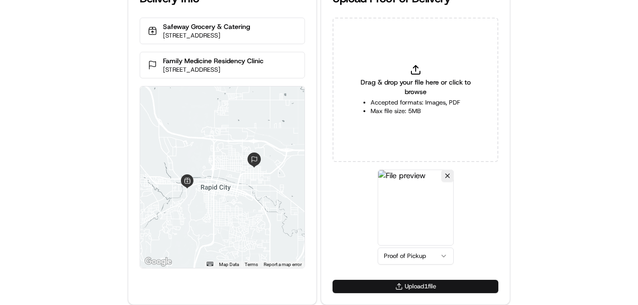
click at [385, 288] on button "Upload 1 file" at bounding box center [415, 286] width 166 height 13
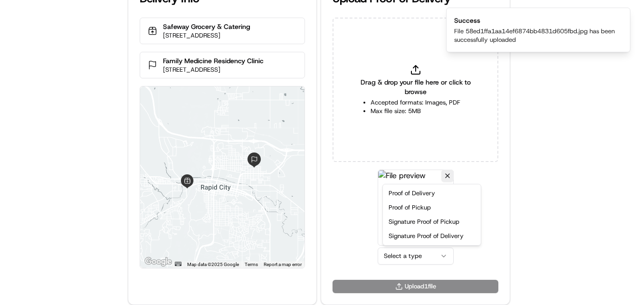
click at [408, 257] on html "Delivery Info Safeway Grocery & Catering 730 Mountain View Rd, Rapid City, SD 5…" at bounding box center [319, 131] width 638 height 305
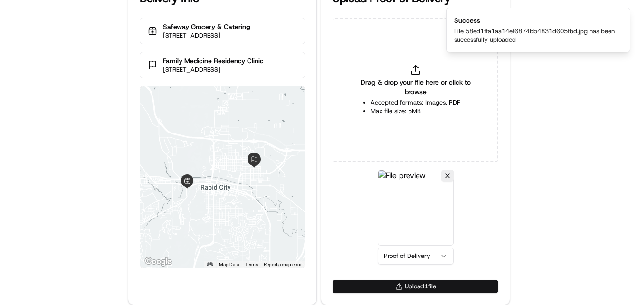
click at [396, 280] on button "Upload 1 file" at bounding box center [415, 286] width 166 height 13
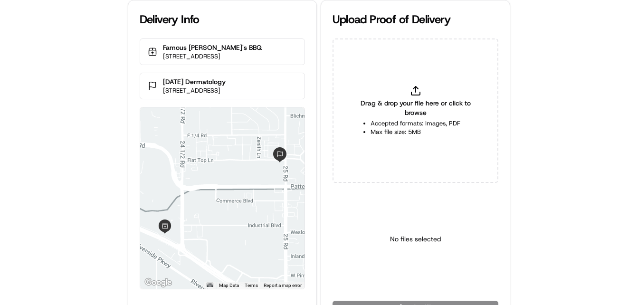
click at [76, 217] on div "Delivery Info Famous Dave's BBQ 2440 US-6, Grand Junction, CO 81505, USA Epipha…" at bounding box center [319, 152] width 638 height 305
click at [77, 174] on div "Delivery Info Famous Dave's BBQ 2440 US-6, Grand Junction, CO 81505, USA Epipha…" at bounding box center [319, 152] width 638 height 305
click at [81, 155] on div "Delivery Info Famous Dave's BBQ 2440 US-6, Grand Junction, CO 81505, USA Epipha…" at bounding box center [319, 152] width 638 height 305
click at [75, 81] on div "Delivery Info Famous Dave's BBQ 2440 US-6, Grand Junction, CO 81505, USA Epipha…" at bounding box center [319, 152] width 638 height 305
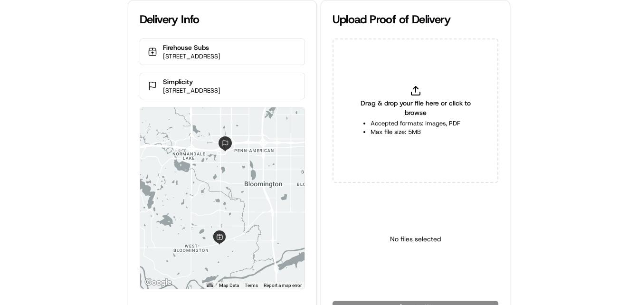
click at [88, 160] on div "Delivery Info Firehouse Subs [STREET_ADDRESS] Simplicity [STREET_ADDRESS] ← Mov…" at bounding box center [319, 152] width 638 height 305
click at [88, 158] on div "Delivery Info Firehouse Subs [STREET_ADDRESS] Simplicity [STREET_ADDRESS] ← Mov…" at bounding box center [319, 152] width 638 height 305
click at [90, 150] on div "Delivery Info Firehouse Subs [STREET_ADDRESS] Simplicity [STREET_ADDRESS] ← Mov…" at bounding box center [319, 152] width 638 height 305
click at [264, 2] on div "Delivery Info" at bounding box center [222, 19] width 188 height 38
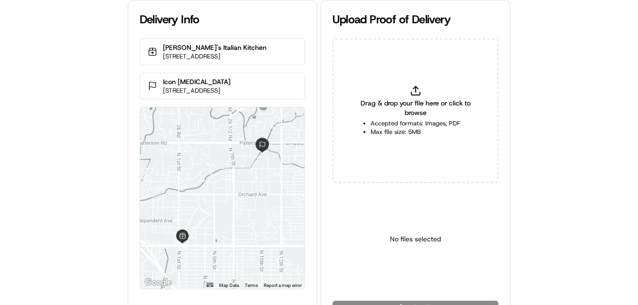
click at [82, 162] on div "Delivery Info [PERSON_NAME]'s Italian Kitchen [STREET_ADDRESS] Icon [MEDICAL_DA…" at bounding box center [319, 152] width 638 height 305
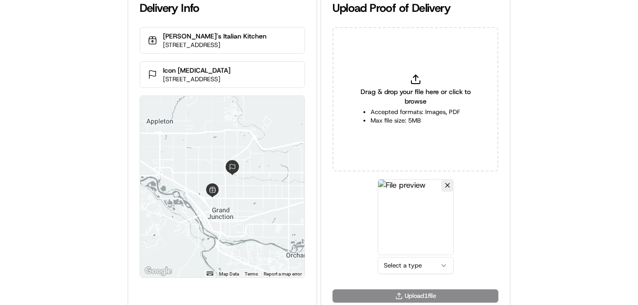
scroll to position [21, 0]
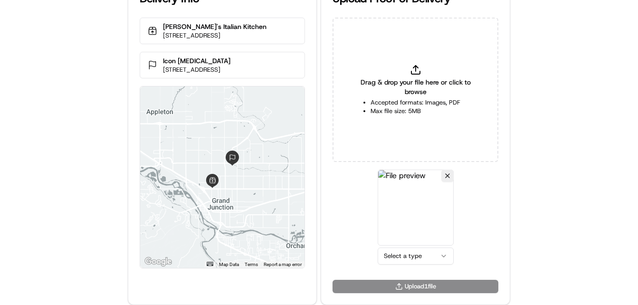
click at [410, 255] on html "Delivery Info [PERSON_NAME]'s Italian Kitchen [STREET_ADDRESS] Icon [MEDICAL_DA…" at bounding box center [319, 131] width 638 height 305
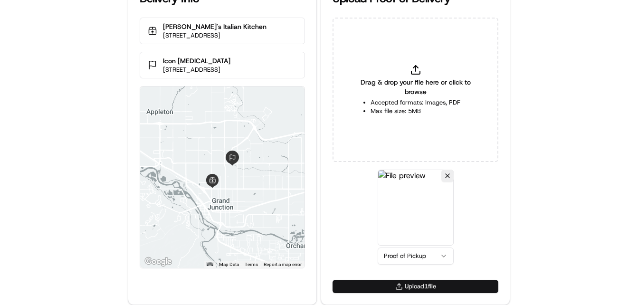
click at [391, 285] on button "Upload 1 file" at bounding box center [415, 286] width 166 height 13
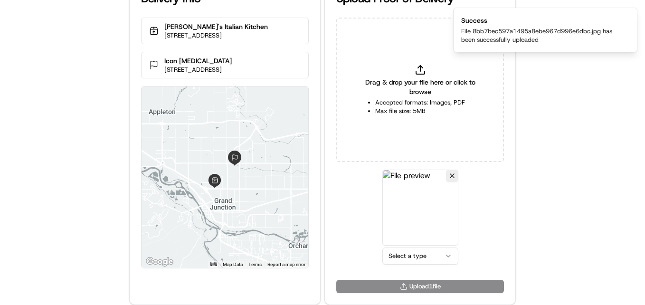
click at [431, 259] on html "Delivery Info Leo's Italian Kitchen 120 North Ave, Grand Junction, CO 81501, US…" at bounding box center [322, 131] width 645 height 305
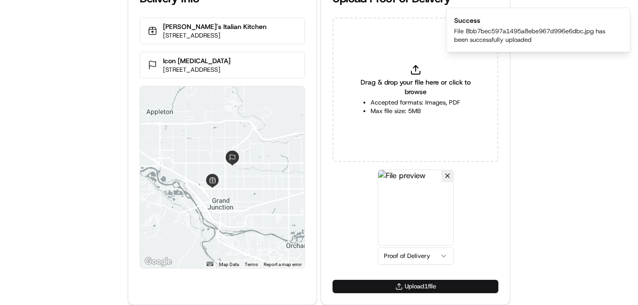
click at [410, 286] on button "Upload 1 file" at bounding box center [415, 286] width 166 height 13
